Goal: Navigation & Orientation: Find specific page/section

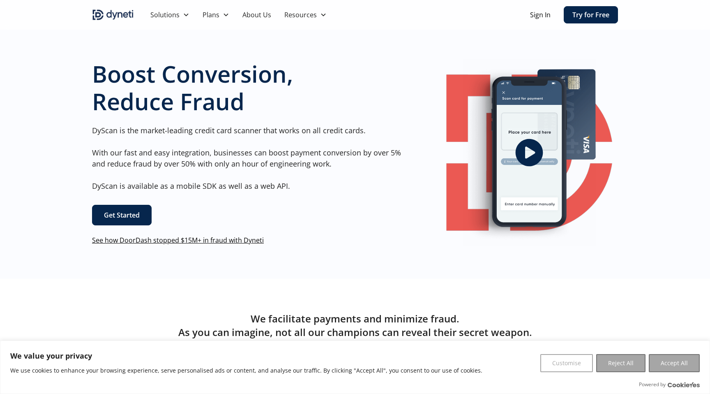
click at [259, 15] on link "About Us" at bounding box center [257, 15] width 42 height 30
